Goal: Browse casually

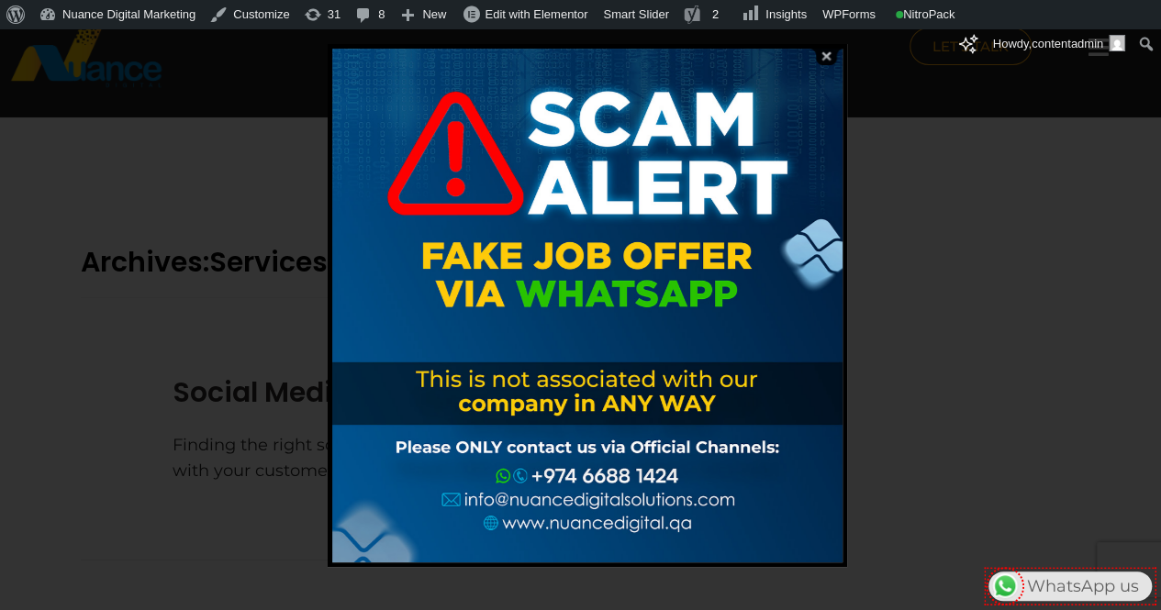
click at [829, 56] on img at bounding box center [825, 56] width 35 height 17
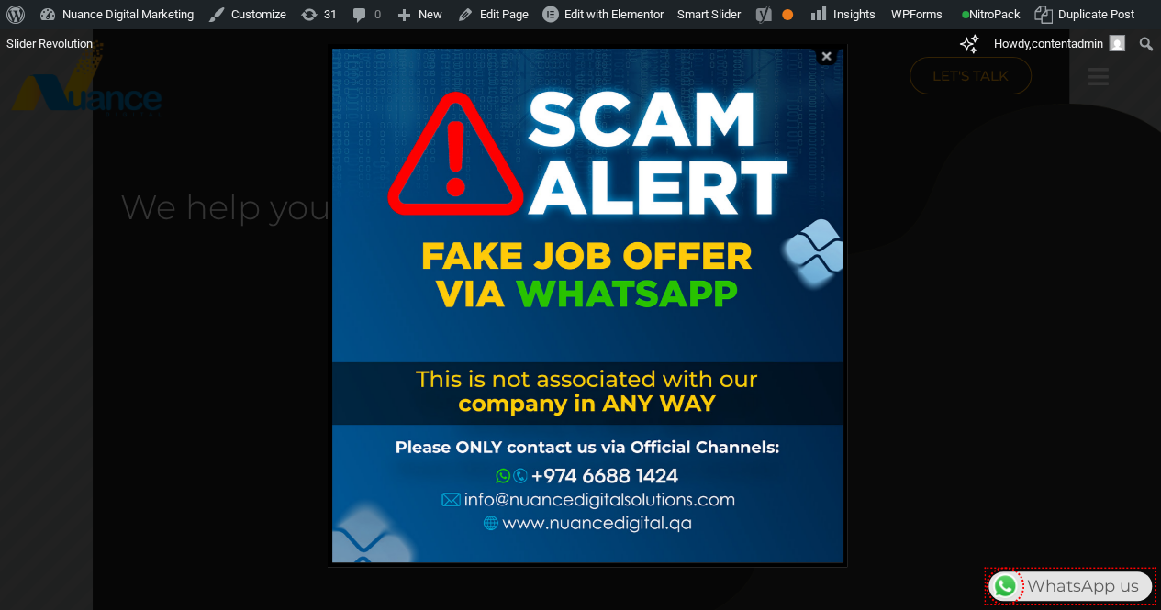
click at [823, 61] on img at bounding box center [825, 56] width 35 height 17
